Goal: Check status: Check status

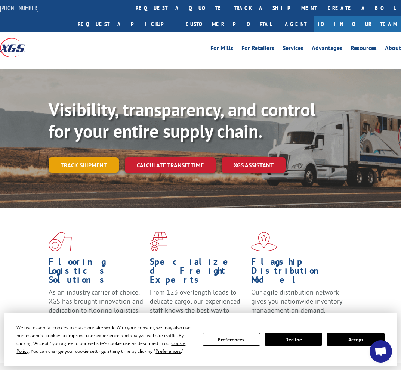
click at [77, 165] on link "Track shipment" at bounding box center [84, 165] width 70 height 16
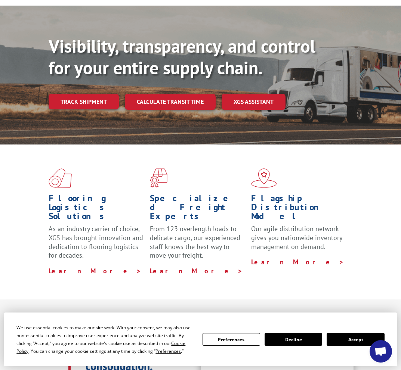
scroll to position [76, 0]
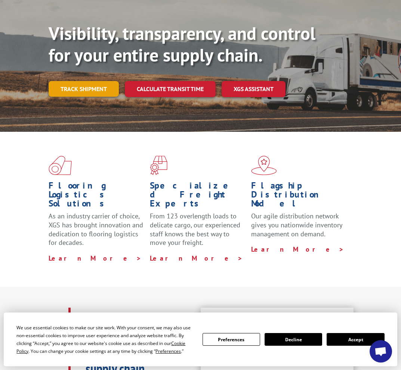
click at [73, 92] on link "Track shipment" at bounding box center [84, 89] width 70 height 16
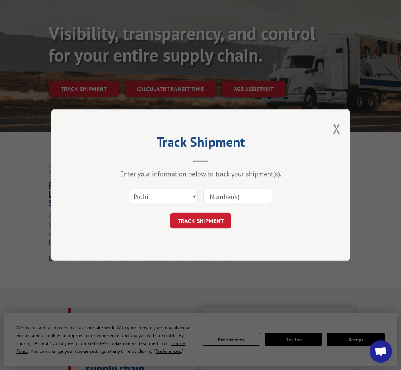
paste input "17402211"
type input "17402211"
click at [196, 220] on button "TRACK SHIPMENT" at bounding box center [200, 221] width 61 height 16
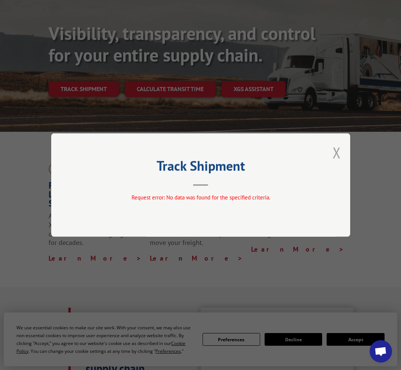
click at [334, 151] on button "Close modal" at bounding box center [336, 153] width 8 height 20
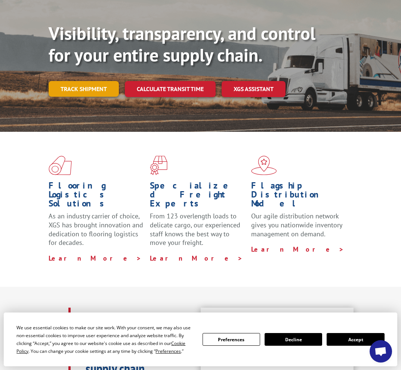
click at [67, 83] on link "Track shipment" at bounding box center [84, 89] width 70 height 16
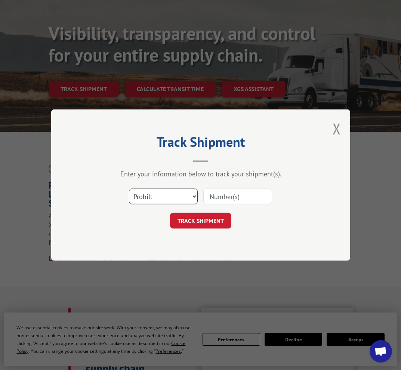
click at [158, 195] on select "Select category... Probill BOL PO" at bounding box center [163, 197] width 69 height 16
select select "bol"
click at [129, 189] on select "Select category... Probill BOL PO" at bounding box center [163, 197] width 69 height 16
paste input "17402211"
type input "17402211"
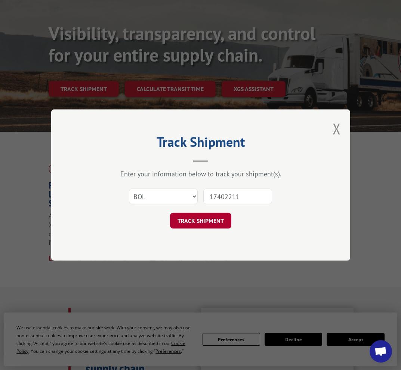
click at [192, 220] on button "TRACK SHIPMENT" at bounding box center [200, 221] width 61 height 16
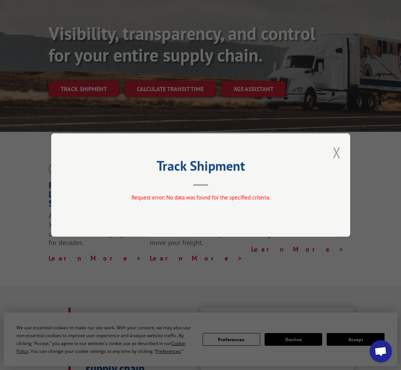
click at [335, 149] on button "Close modal" at bounding box center [336, 153] width 8 height 20
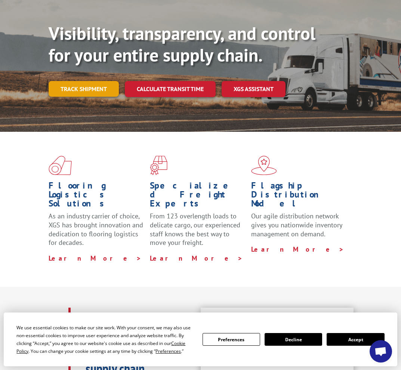
click at [84, 94] on link "Track shipment" at bounding box center [84, 89] width 70 height 16
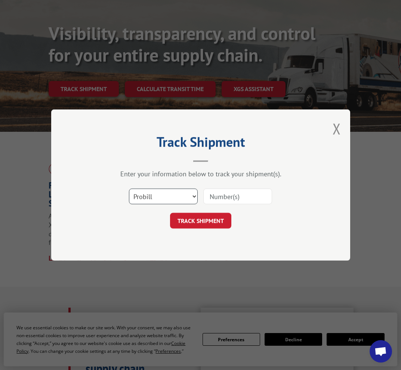
click at [138, 195] on select "Select category... Probill BOL PO" at bounding box center [163, 197] width 69 height 16
select select "po"
click at [129, 189] on select "Select category... Probill BOL PO" at bounding box center [163, 197] width 69 height 16
click at [224, 193] on input at bounding box center [237, 197] width 69 height 16
paste input "17402211"
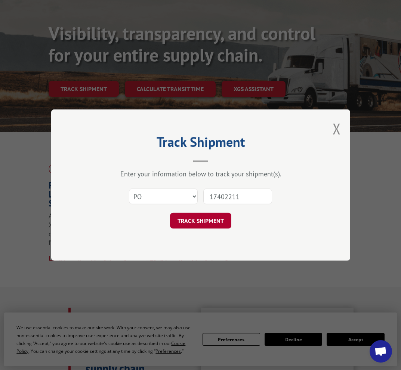
type input "17402211"
click at [202, 218] on button "TRACK SHIPMENT" at bounding box center [200, 221] width 61 height 16
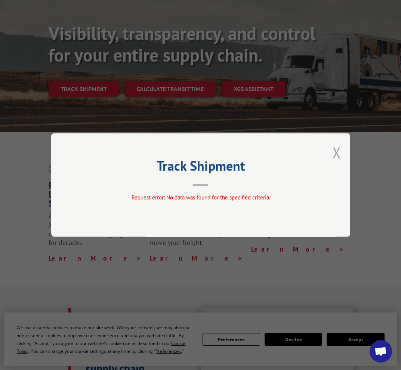
click at [333, 145] on button "Close modal" at bounding box center [336, 153] width 8 height 20
